Goal: Task Accomplishment & Management: Manage account settings

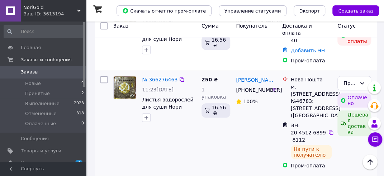
scroll to position [144, 0]
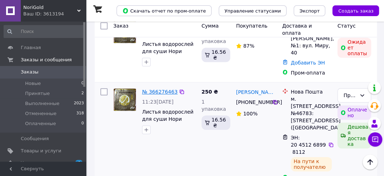
click at [158, 89] on link "№ 366276463" at bounding box center [160, 92] width 36 height 6
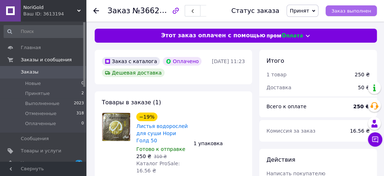
click at [341, 11] on span "Заказ выполнен" at bounding box center [352, 10] width 40 height 5
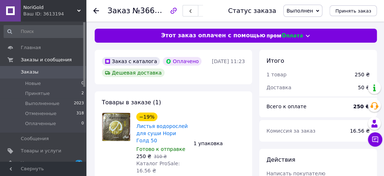
click at [25, 72] on span "Заказы" at bounding box center [30, 72] width 18 height 6
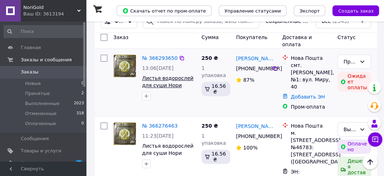
scroll to position [108, 0]
